Goal: Transaction & Acquisition: Purchase product/service

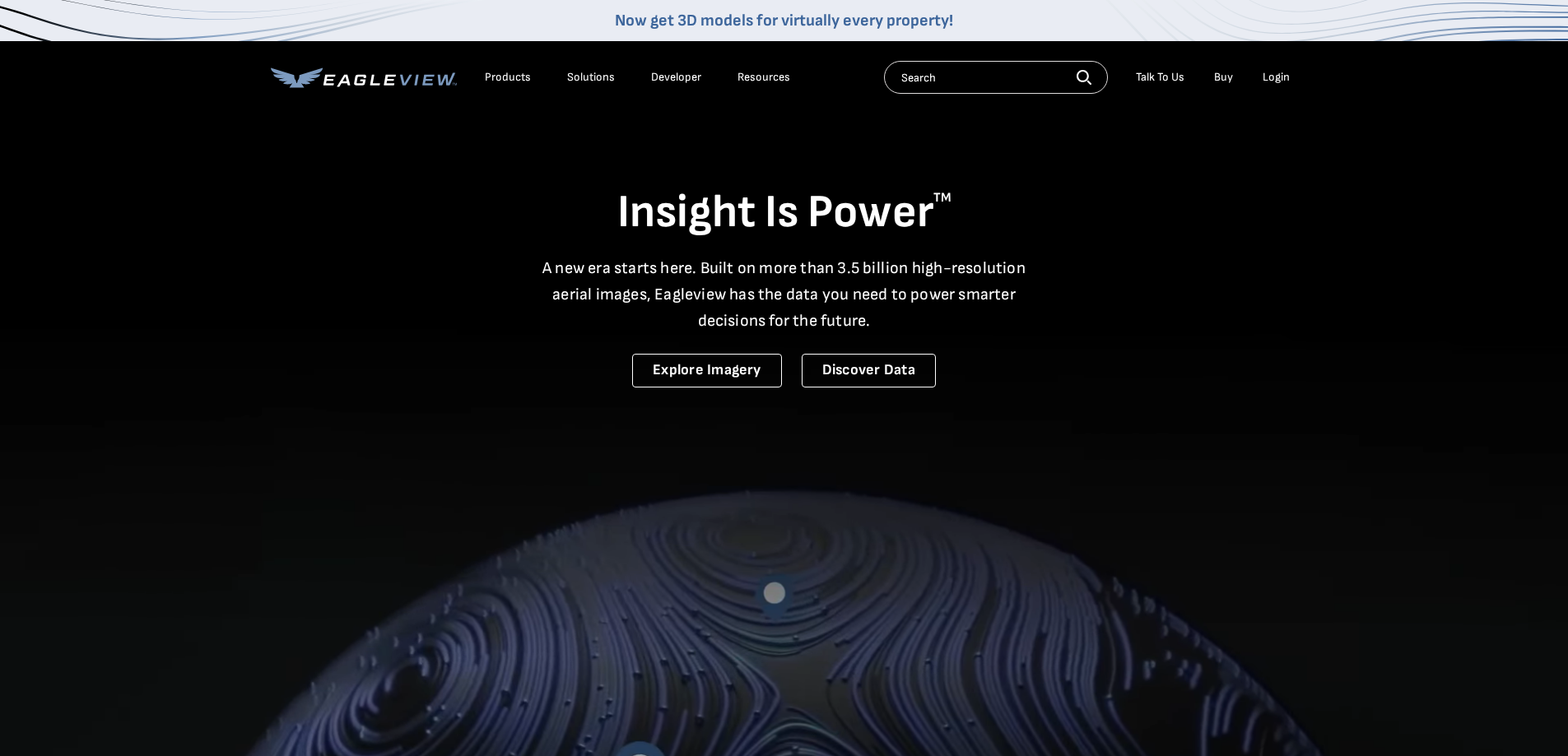
click at [1274, 82] on div "Login" at bounding box center [1276, 76] width 27 height 14
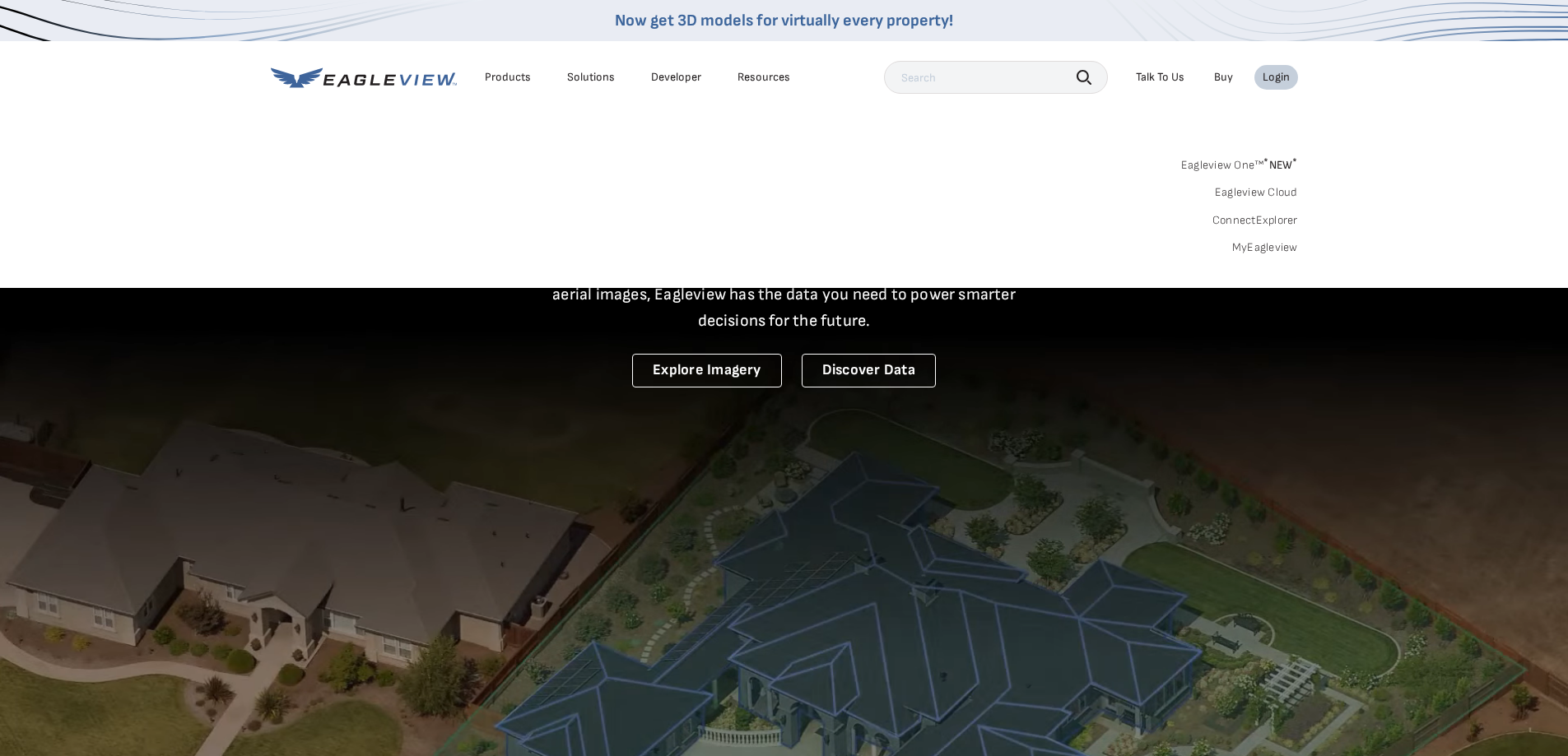
click at [1254, 248] on link "MyEagleview" at bounding box center [1265, 247] width 65 height 14
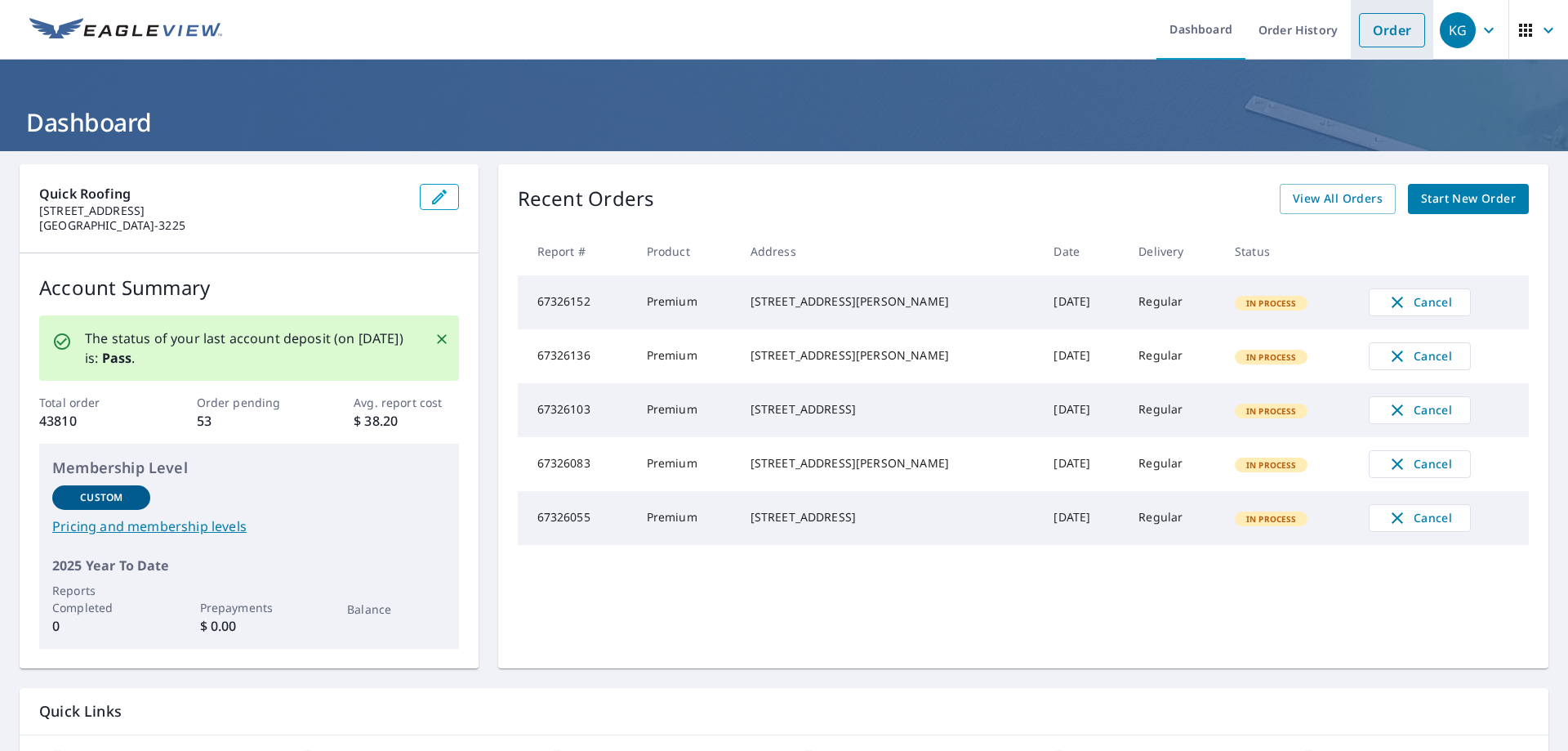
click at [1384, 41] on link "Order" at bounding box center [1392, 30] width 66 height 35
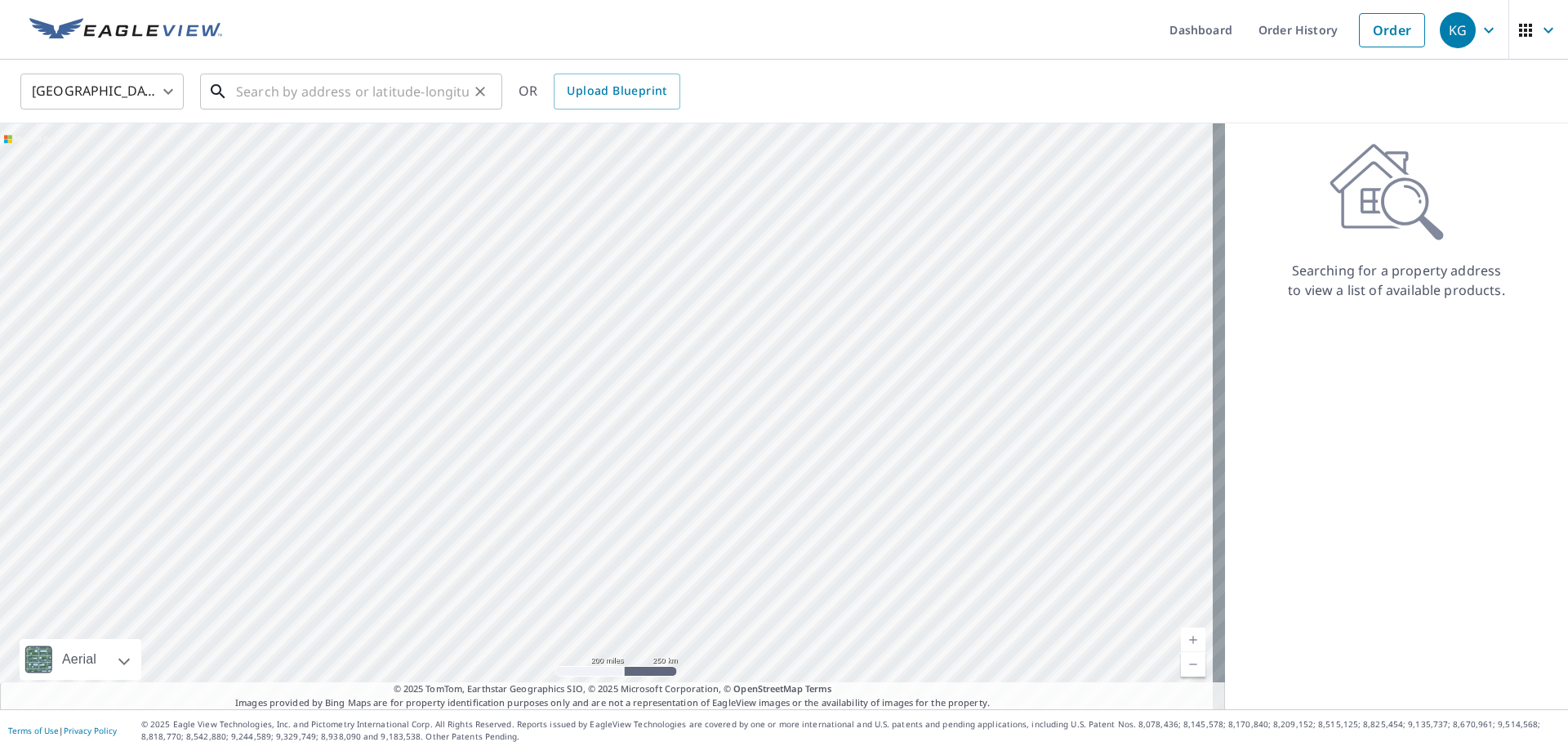
click at [412, 89] on input "text" at bounding box center [353, 91] width 233 height 46
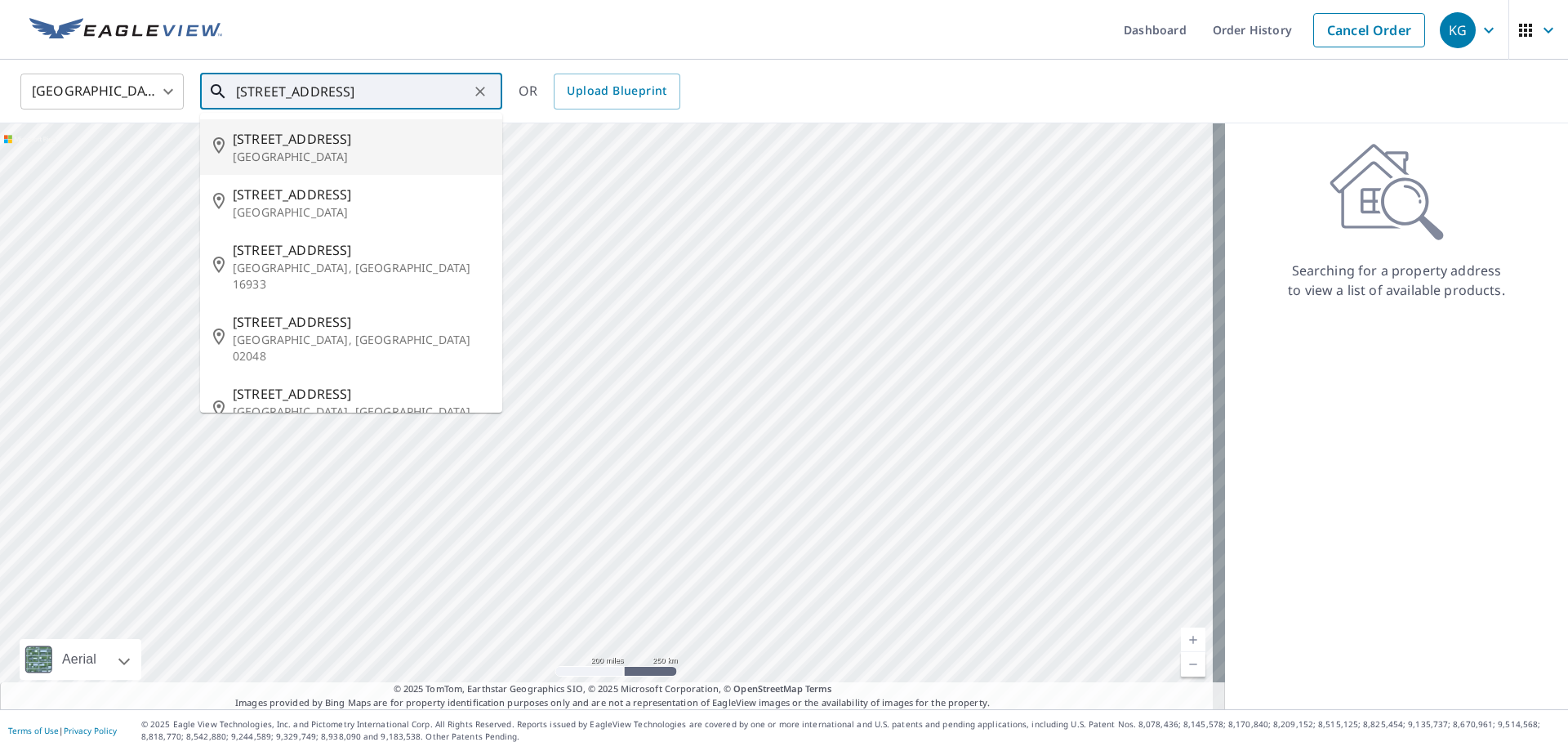
click at [308, 141] on span "132 N Main St" at bounding box center [361, 138] width 256 height 19
type input "132 N Main St Mansfield, TX 76063"
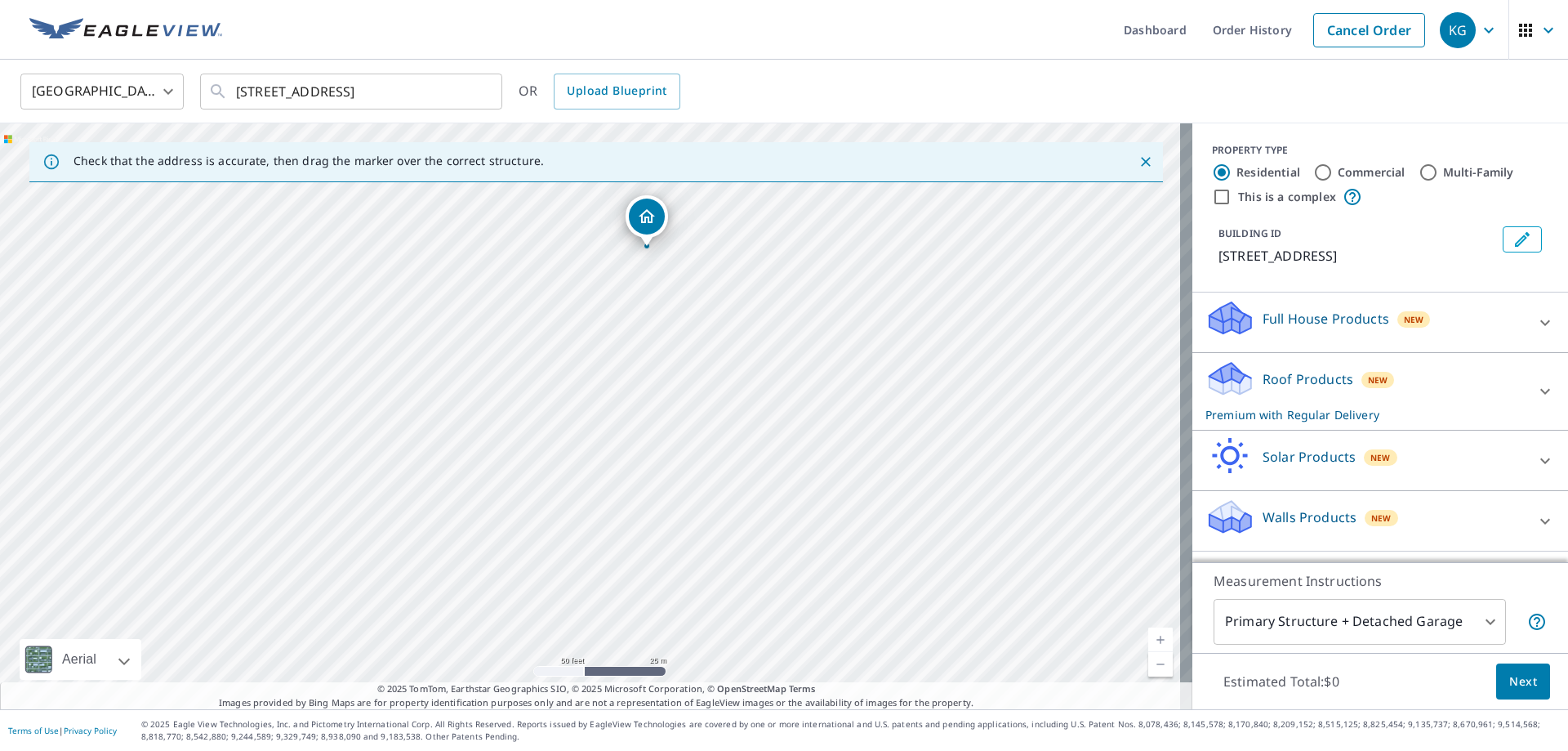
drag, startPoint x: 649, startPoint y: 359, endPoint x: 696, endPoint y: 143, distance: 221.1
click at [696, 143] on div "Check that the address is accurate, then drag the marker over the correct struc…" at bounding box center [596, 416] width 1193 height 586
drag, startPoint x: 673, startPoint y: 204, endPoint x: 531, endPoint y: 249, distance: 149.0
click at [530, 250] on div "132 N Main St Mansfield, TX 76063" at bounding box center [596, 416] width 1193 height 586
drag, startPoint x: 477, startPoint y: 266, endPoint x: 502, endPoint y: 324, distance: 63.2
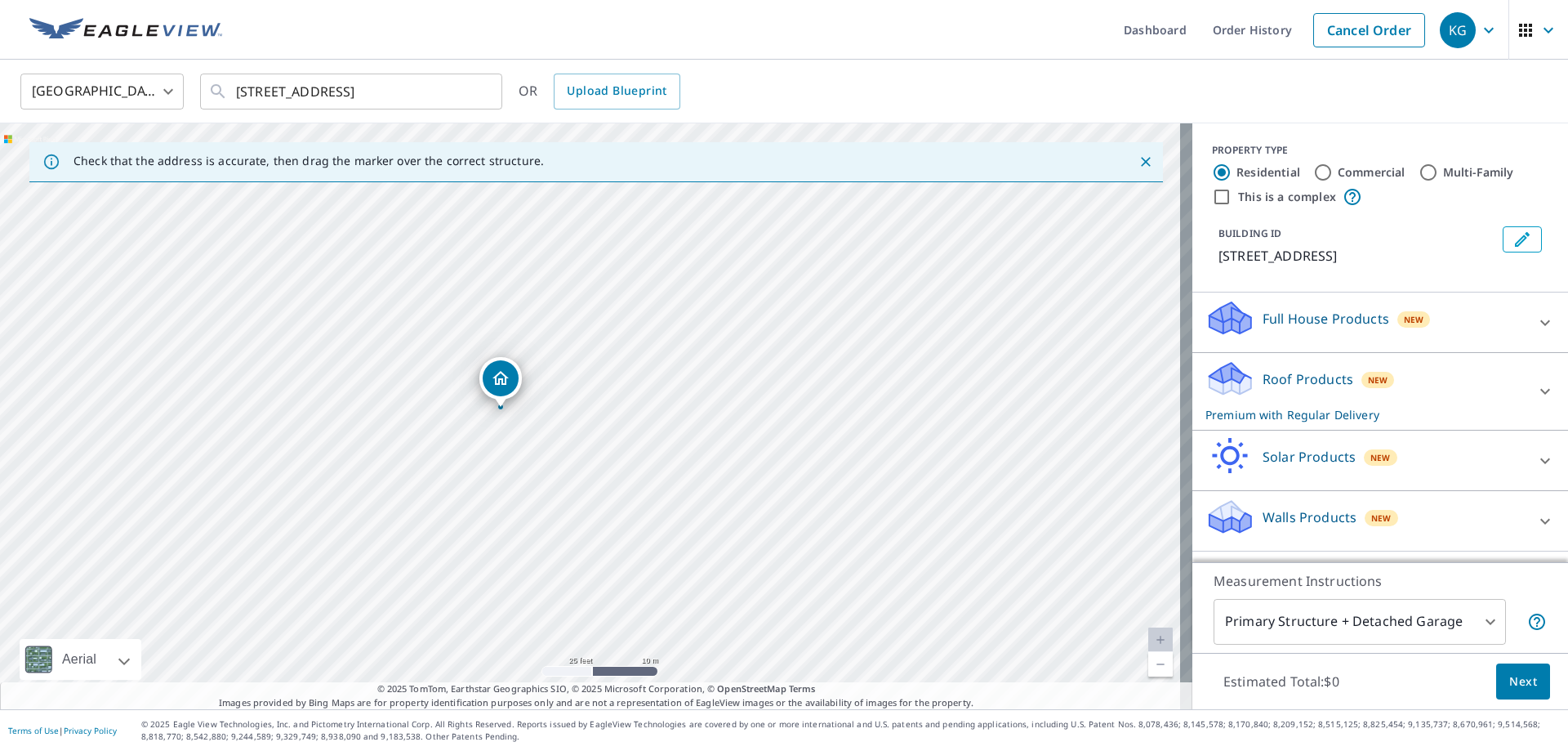
click at [502, 324] on div "132 N Main St Mansfield, TX 76063" at bounding box center [596, 416] width 1193 height 586
click at [1315, 177] on input "Commercial" at bounding box center [1323, 172] width 19 height 19
radio input "true"
type input "4"
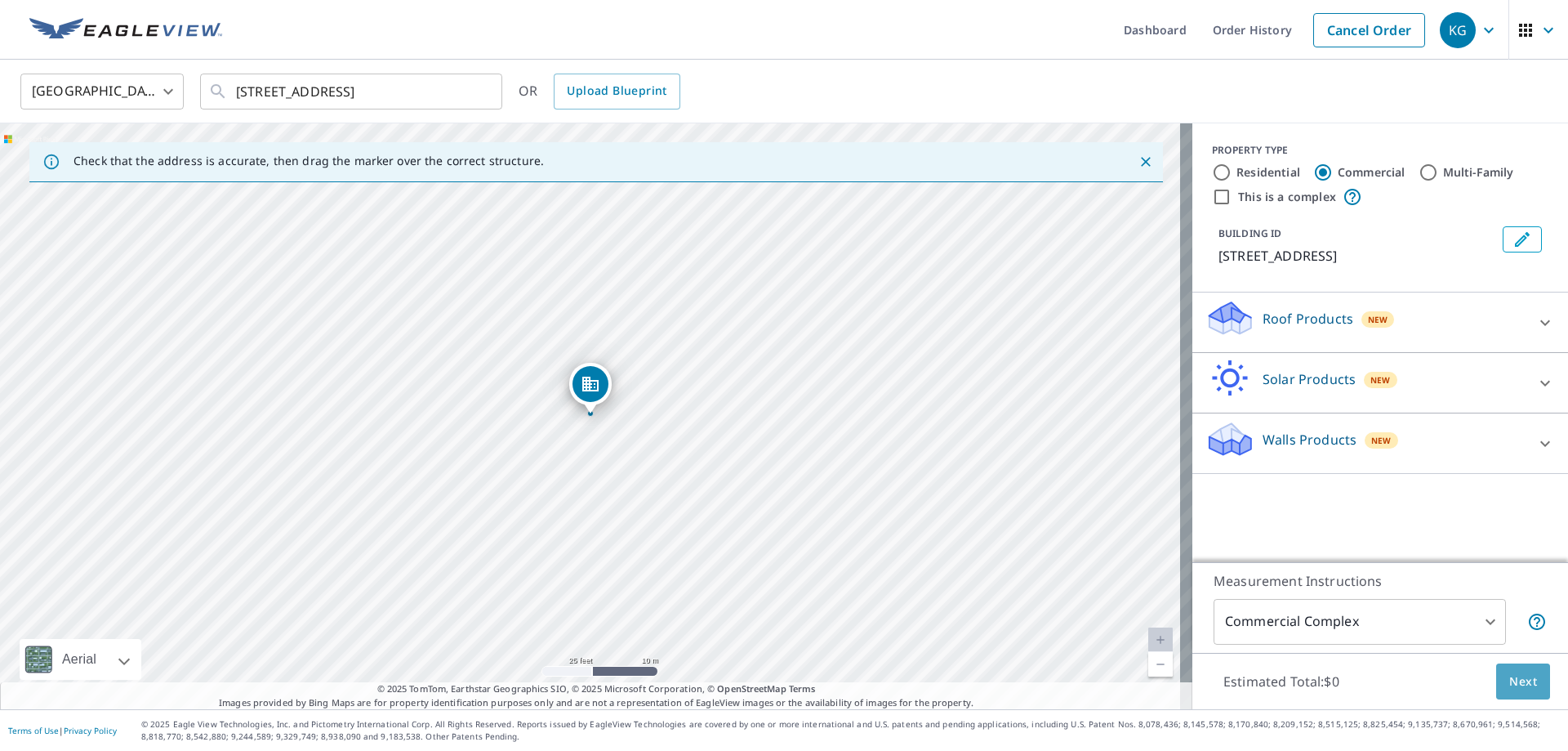
click at [1518, 687] on span "Next" at bounding box center [1523, 682] width 28 height 20
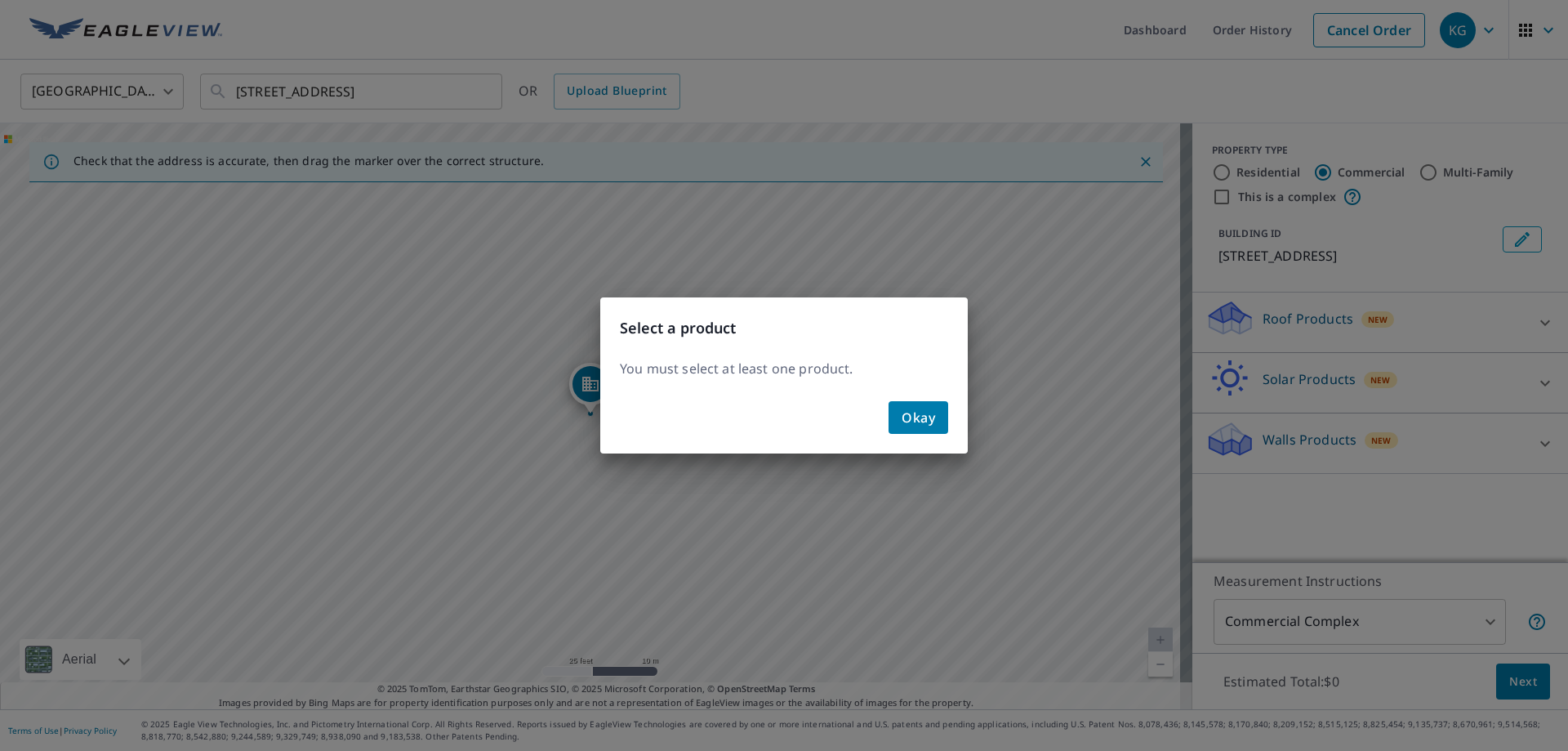
click at [919, 422] on span "Okay" at bounding box center [919, 417] width 34 height 23
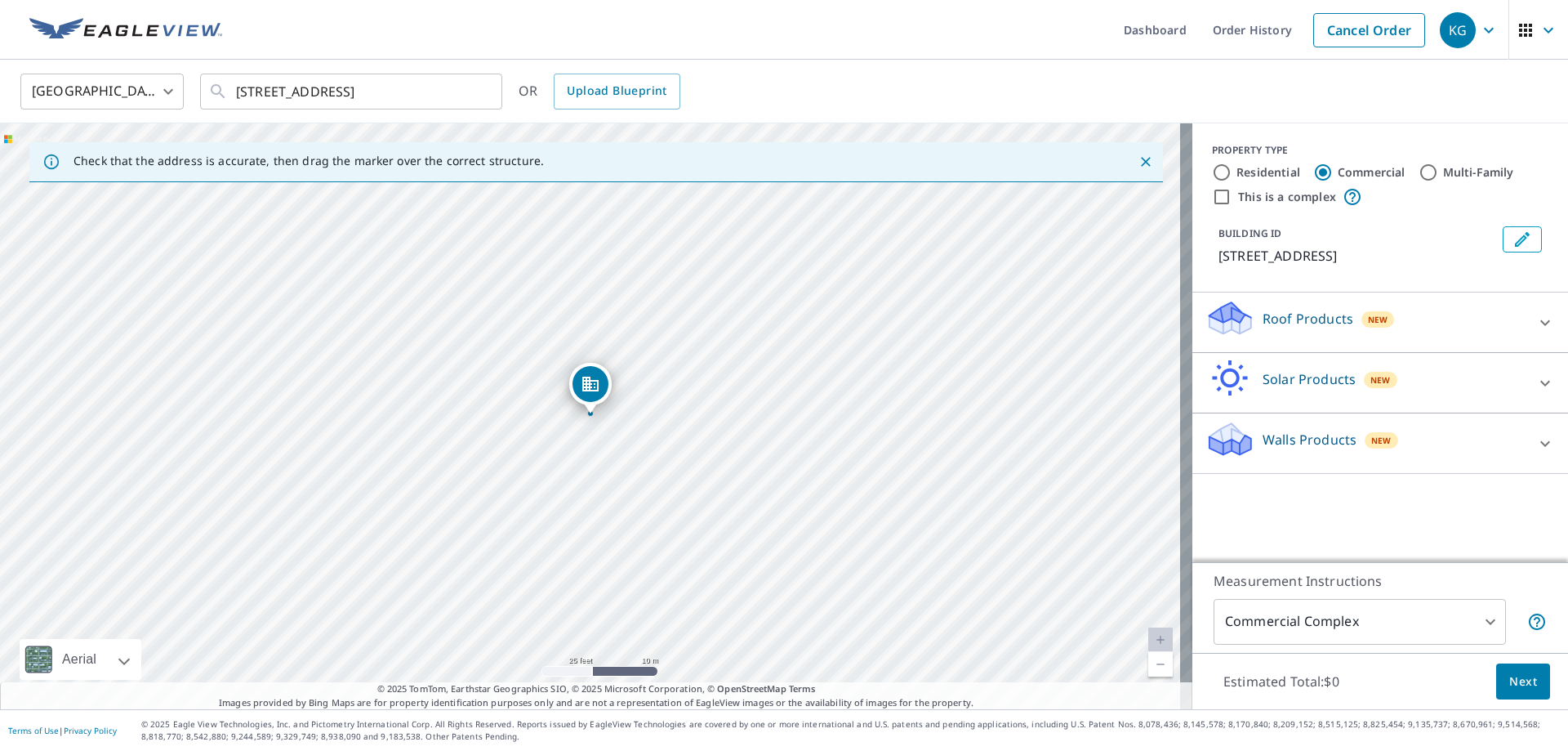
click at [1220, 324] on icon at bounding box center [1230, 324] width 41 height 19
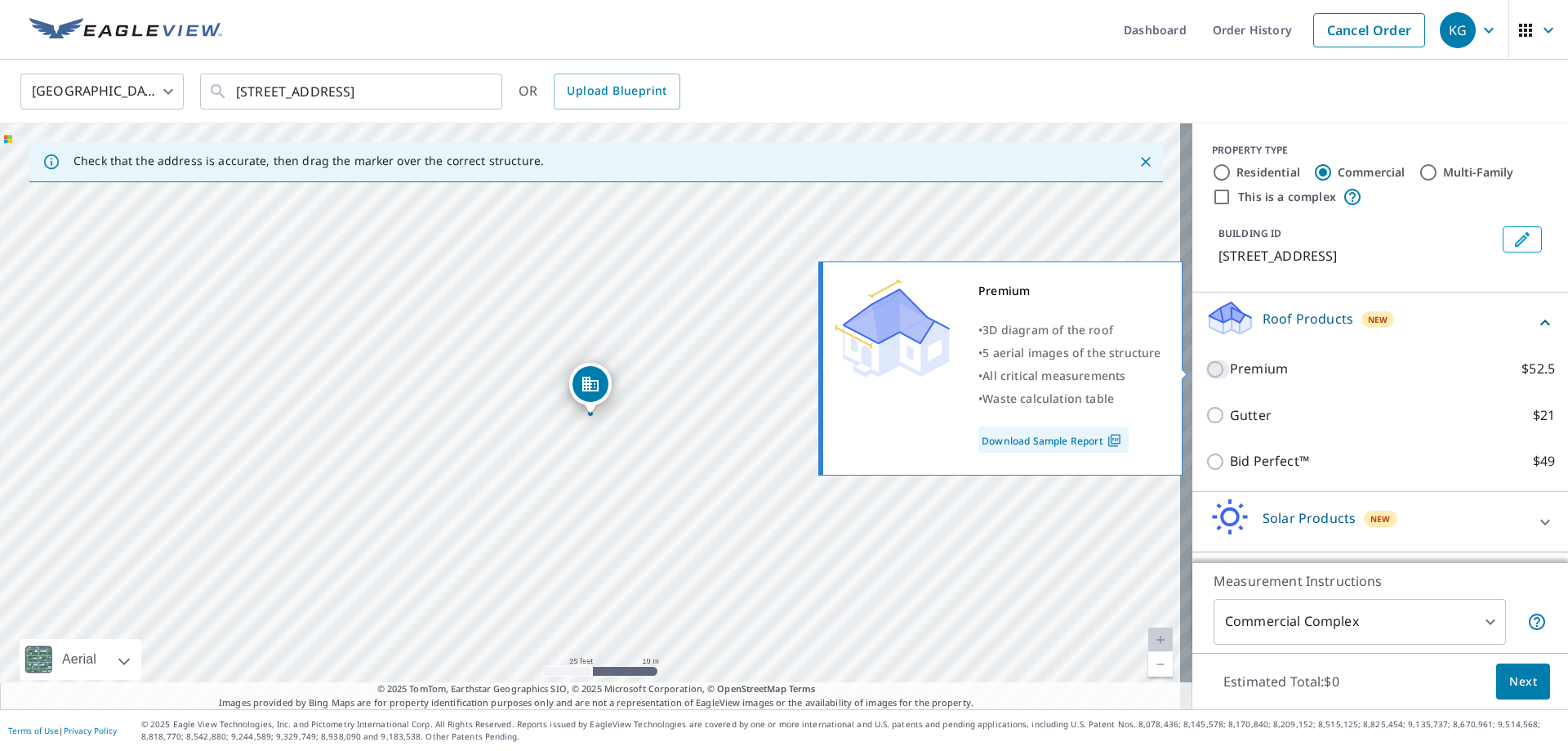
click at [1205, 375] on input "Premium $52.5" at bounding box center [1217, 369] width 24 height 19
checkbox input "true"
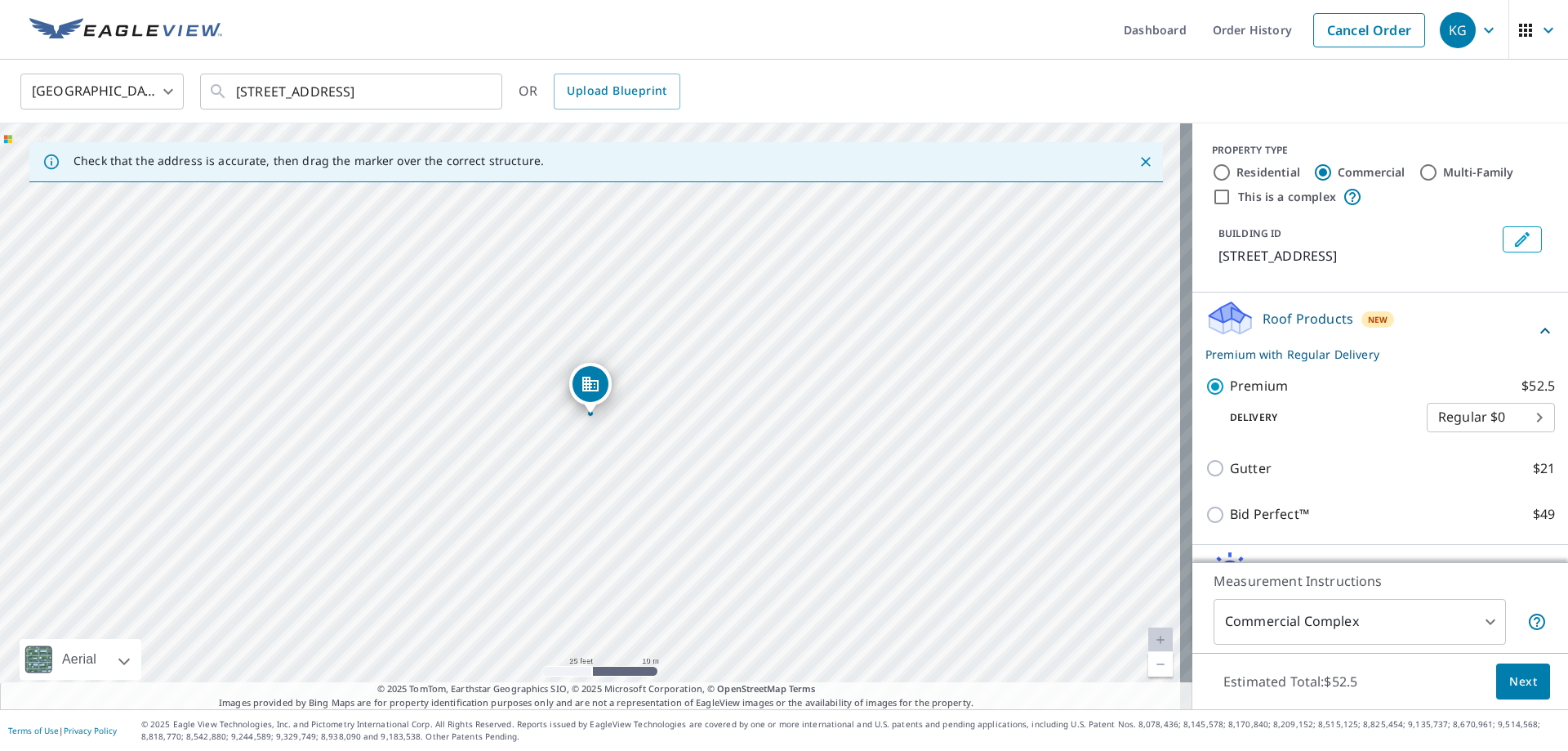
click at [1510, 678] on span "Next" at bounding box center [1523, 682] width 28 height 20
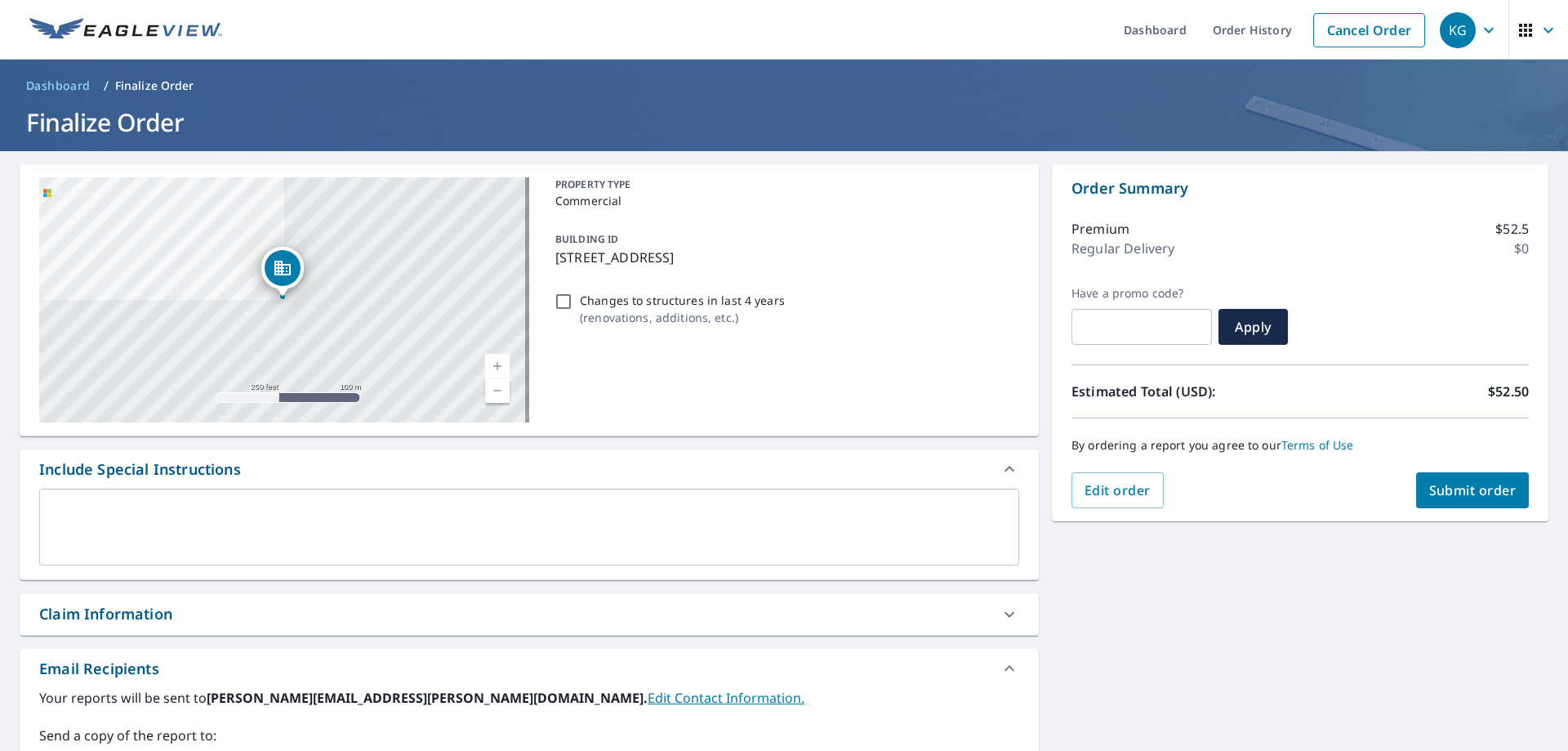
click at [300, 624] on div "Claim Information" at bounding box center [514, 614] width 951 height 22
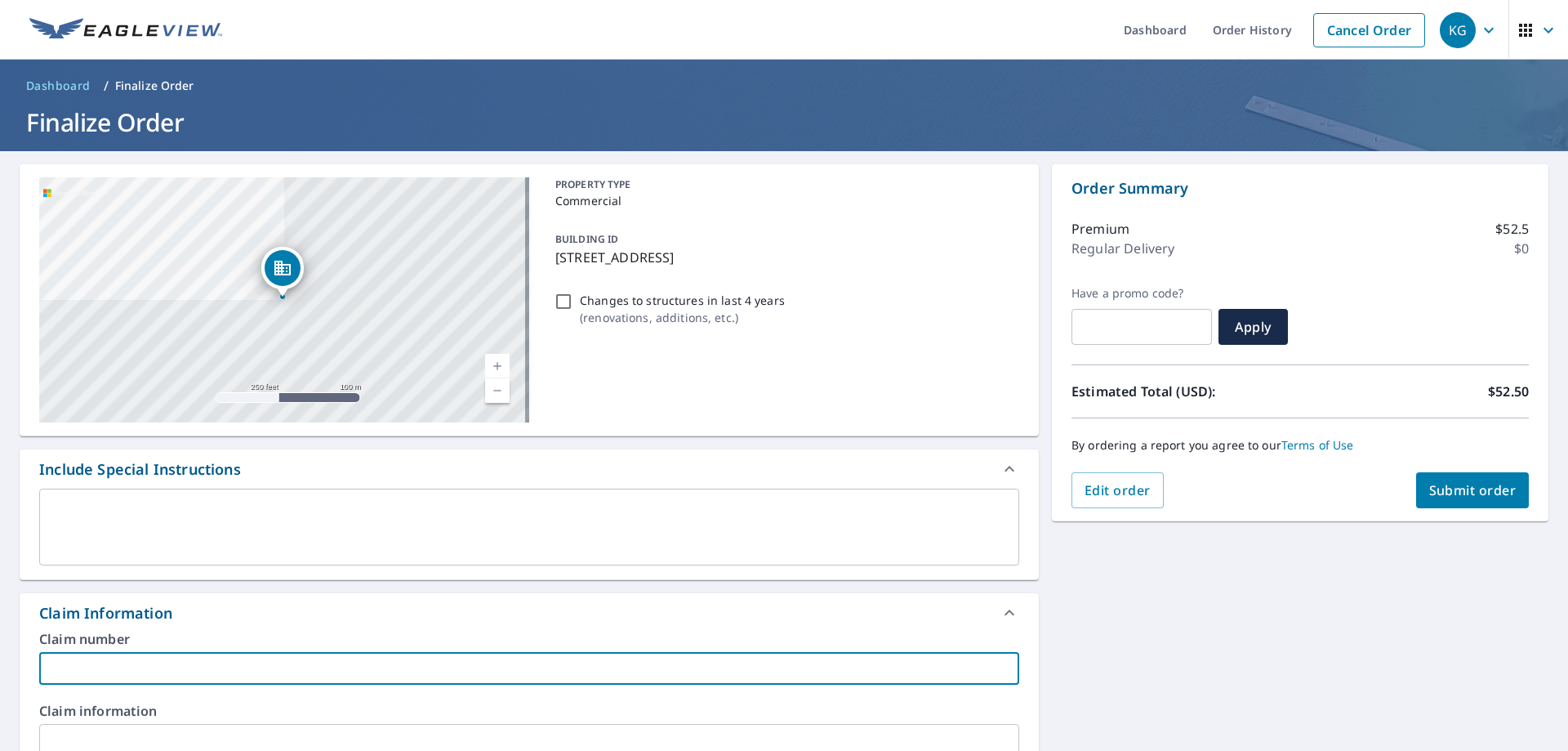
click at [159, 680] on input "text" at bounding box center [529, 668] width 980 height 33
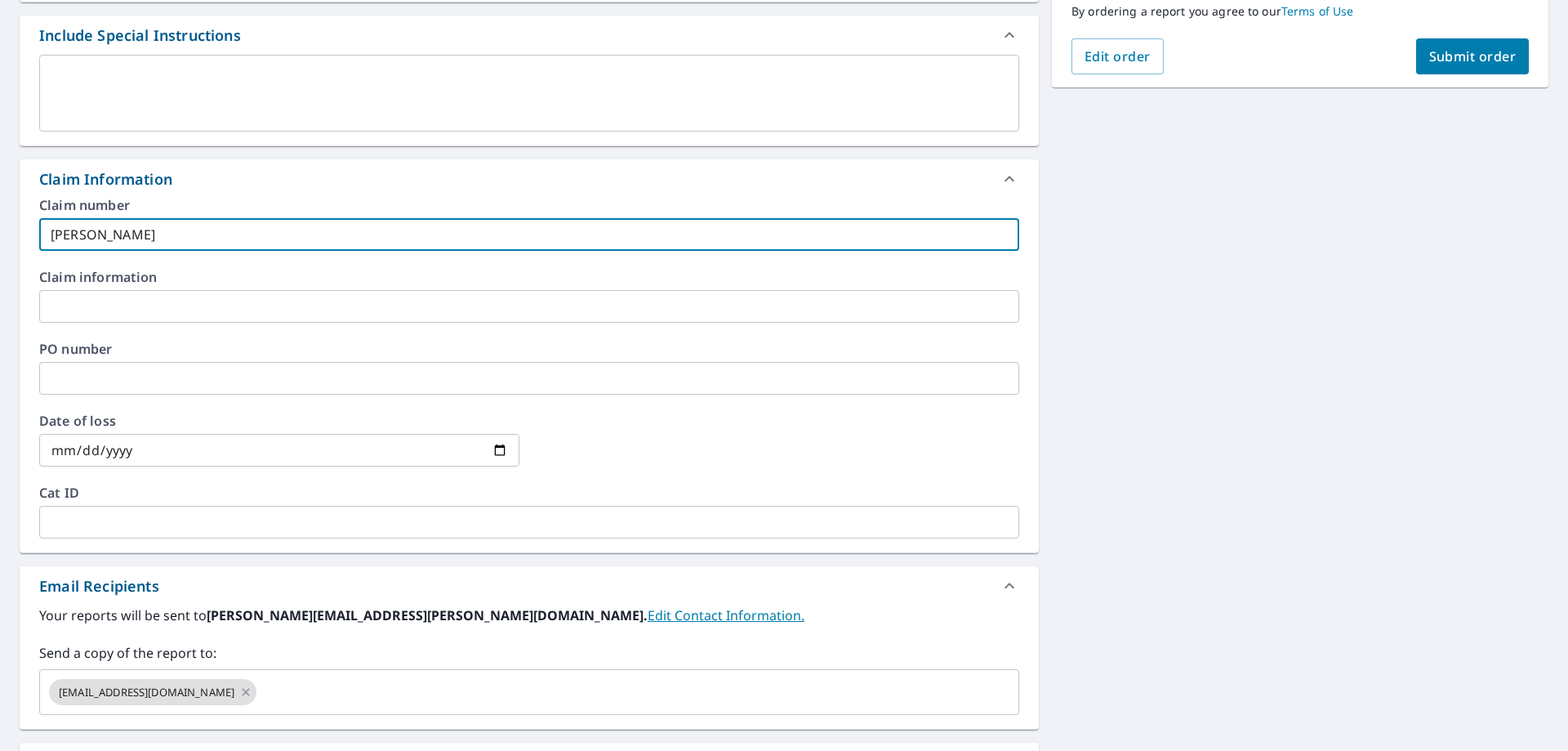
scroll to position [490, 0]
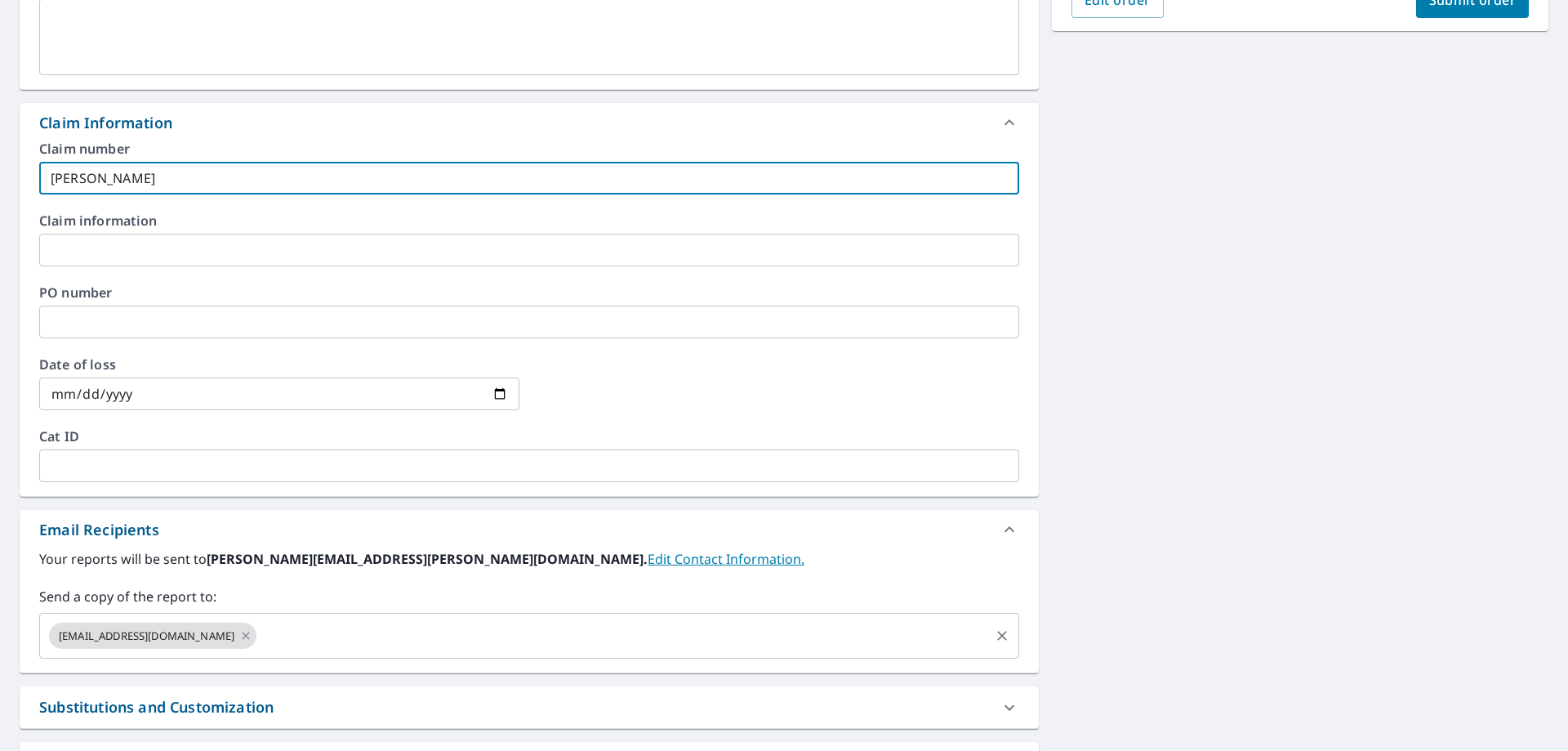
click at [218, 633] on div "reroofs@quickroofing.com ​" at bounding box center [529, 635] width 980 height 46
type input "Manny Tamayo - Kg"
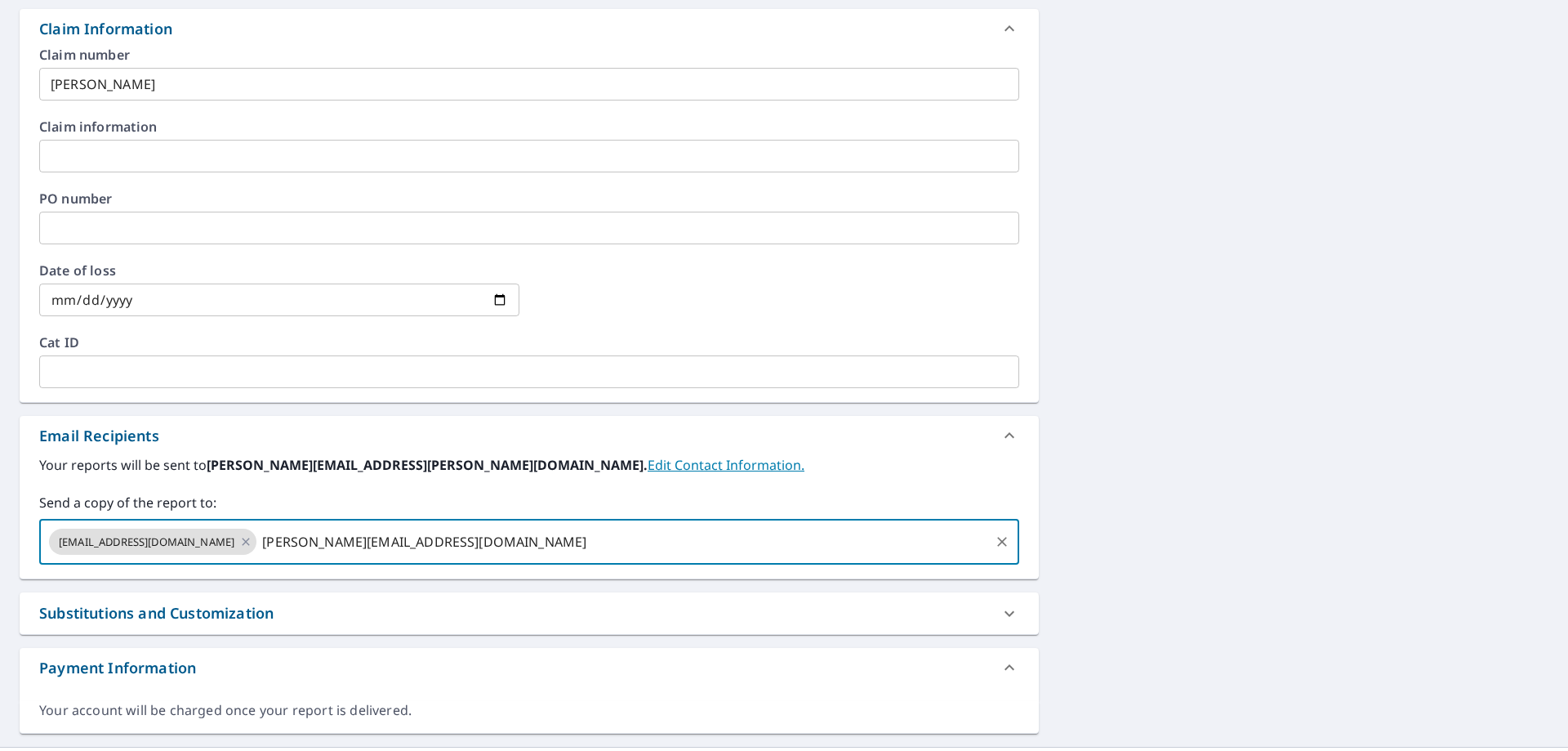
scroll to position [622, 0]
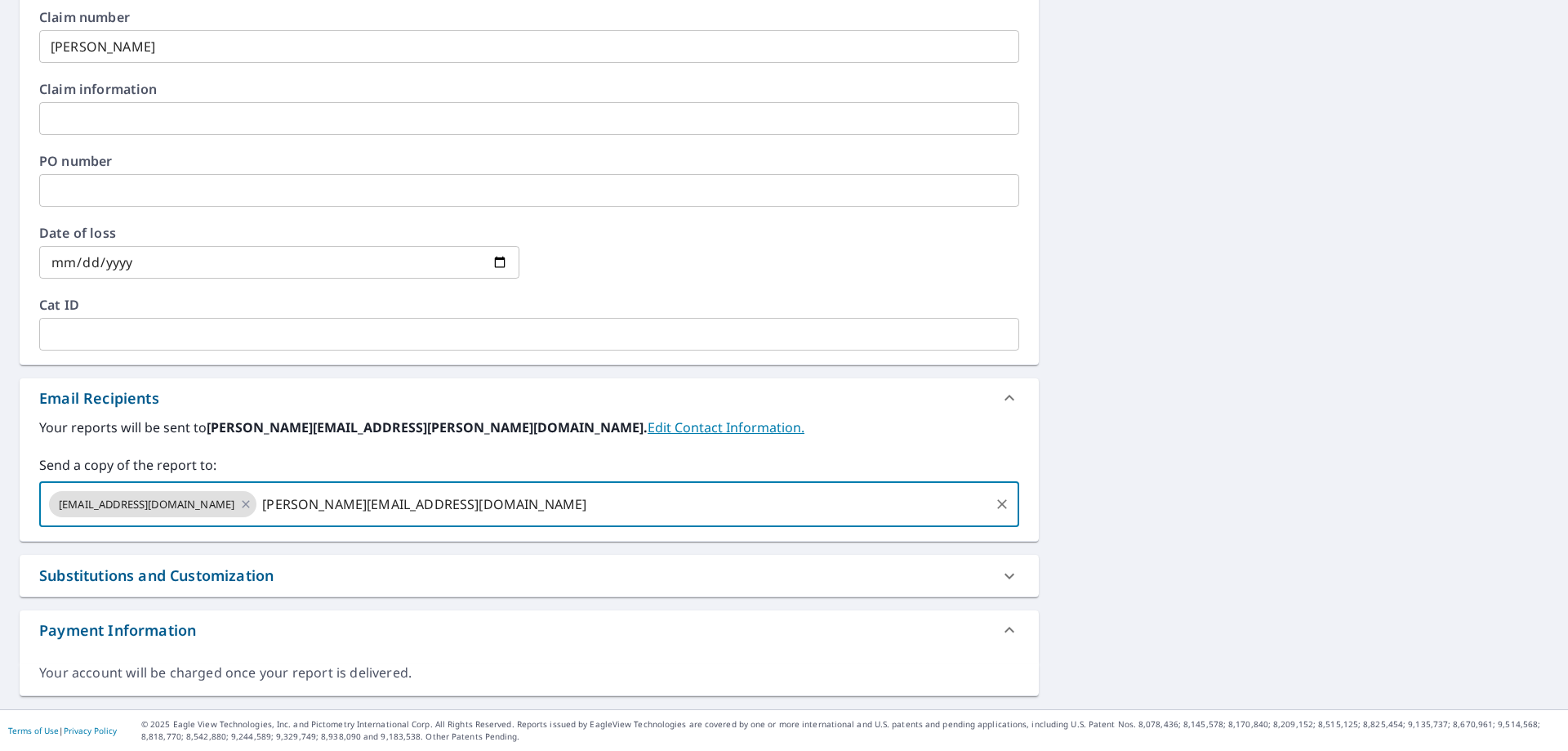
type input "manuel.tamaya@quickroofing.com"
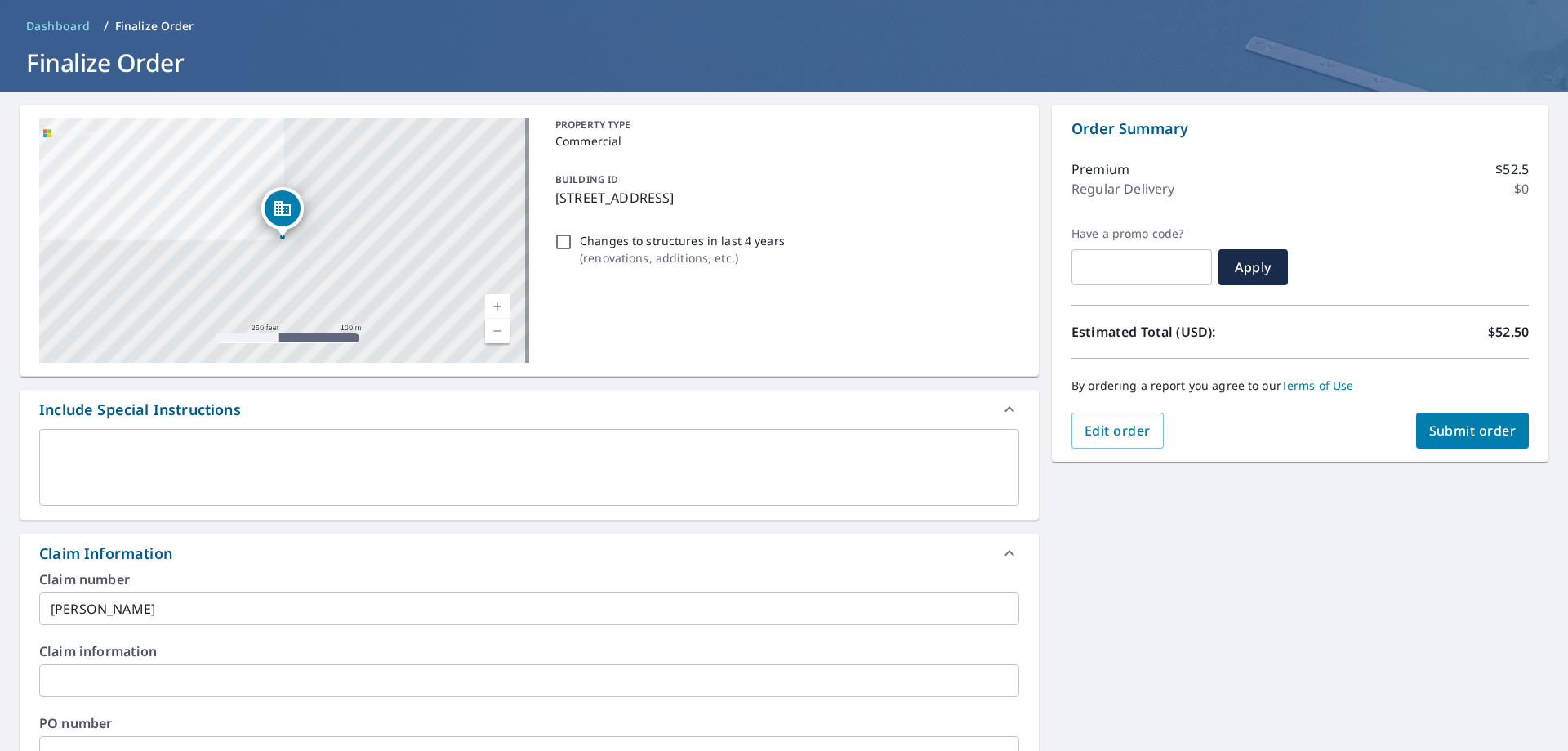
scroll to position [0, 0]
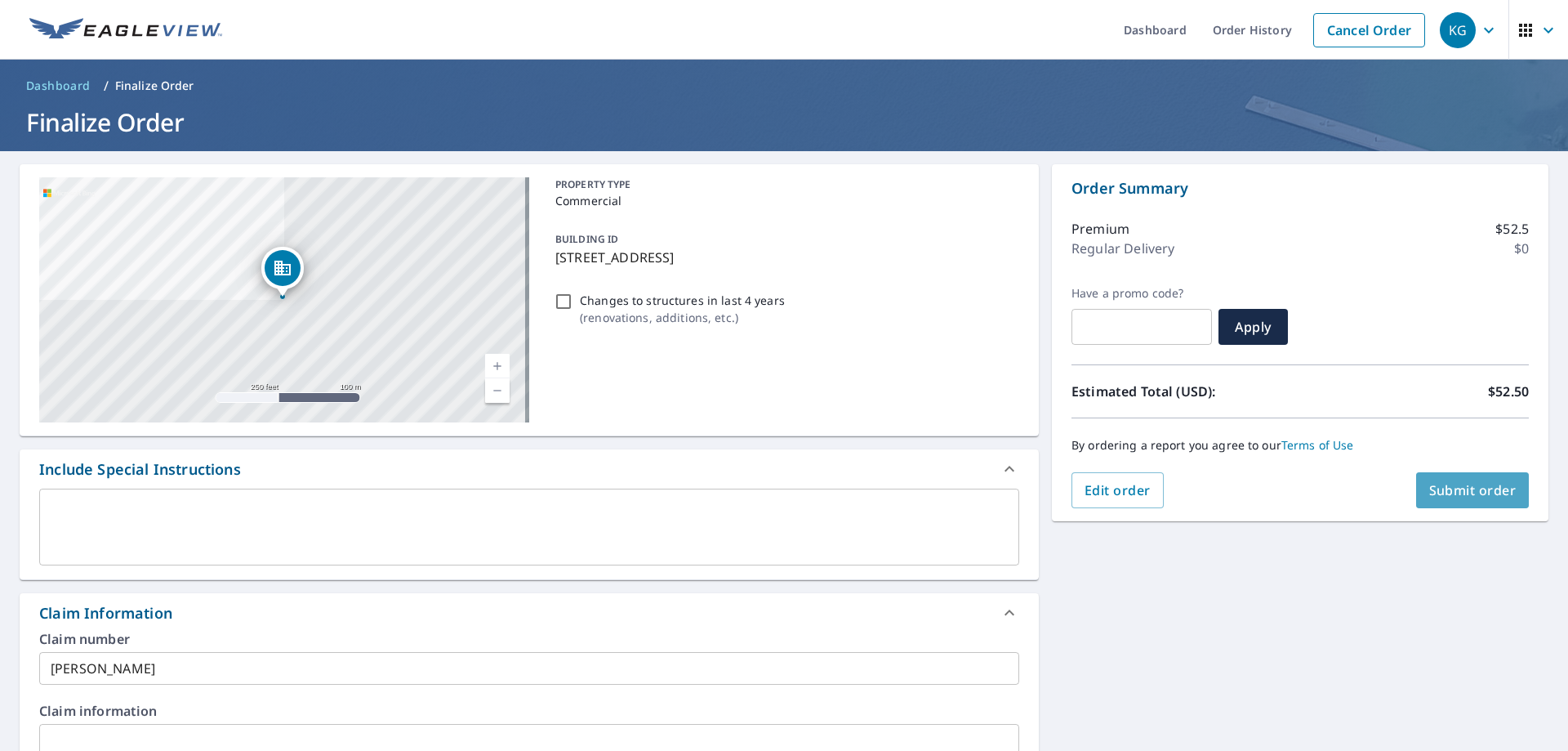
click at [1475, 490] on span "Submit order" at bounding box center [1474, 489] width 88 height 18
